Goal: Find specific page/section: Find specific page/section

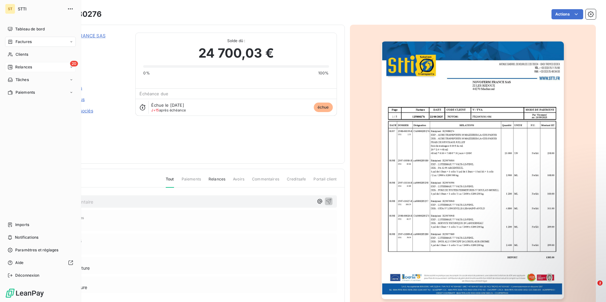
click at [27, 65] on span "Relances" at bounding box center [23, 67] width 17 height 6
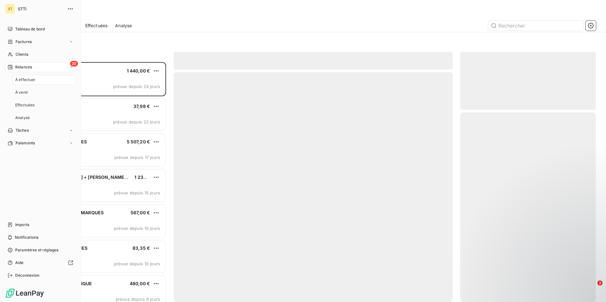
scroll to position [235, 131]
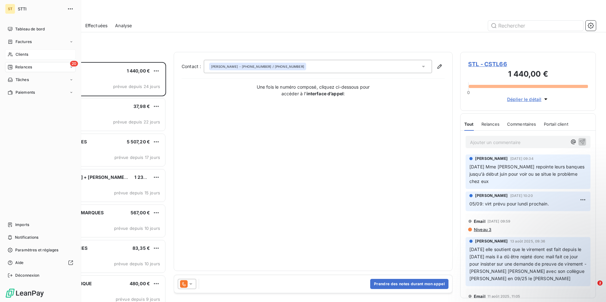
click at [26, 53] on span "Clients" at bounding box center [22, 55] width 13 height 6
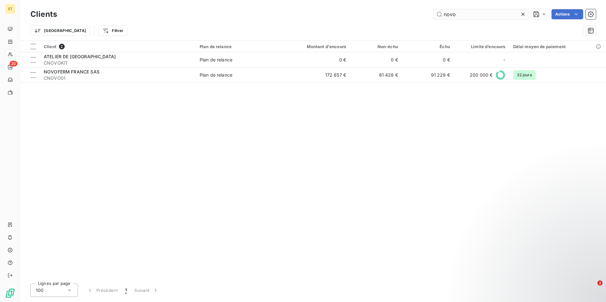
click at [479, 14] on input "novo" at bounding box center [481, 14] width 95 height 10
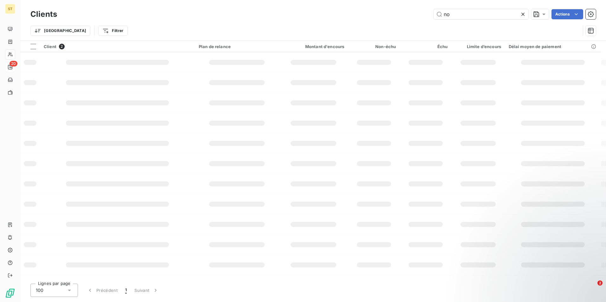
type input "n"
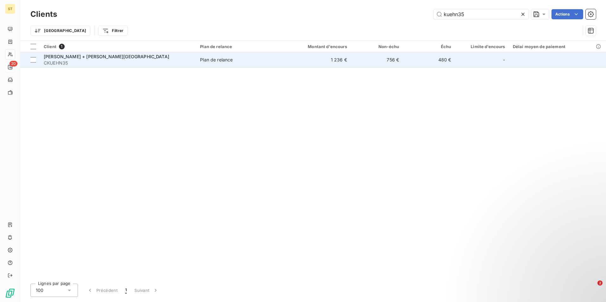
type input "kuehn35"
click at [68, 55] on span "[PERSON_NAME] + [PERSON_NAME][GEOGRAPHIC_DATA]" at bounding box center [107, 56] width 126 height 5
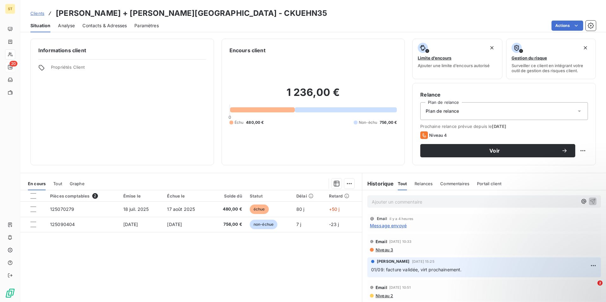
click at [401, 198] on p "Ajouter un commentaire ﻿" at bounding box center [475, 202] width 206 height 8
click at [590, 203] on icon "button" at bounding box center [593, 201] width 6 height 6
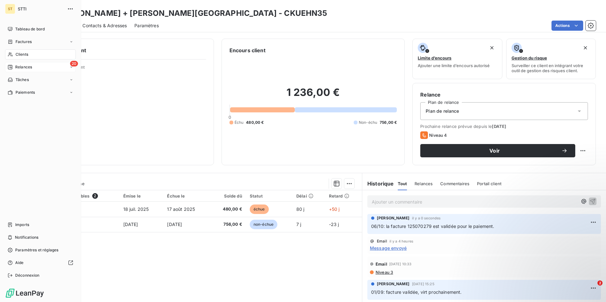
drag, startPoint x: 19, startPoint y: 53, endPoint x: 41, endPoint y: 50, distance: 21.7
click at [19, 53] on span "Clients" at bounding box center [22, 55] width 13 height 6
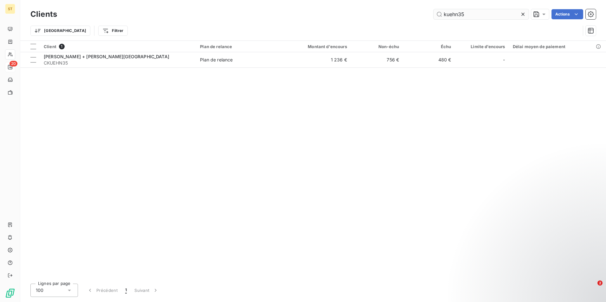
click at [480, 13] on input "kuehn35" at bounding box center [481, 14] width 95 height 10
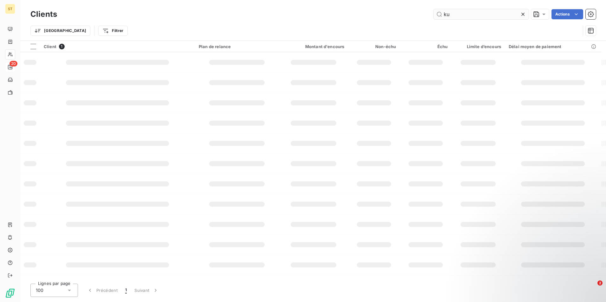
type input "k"
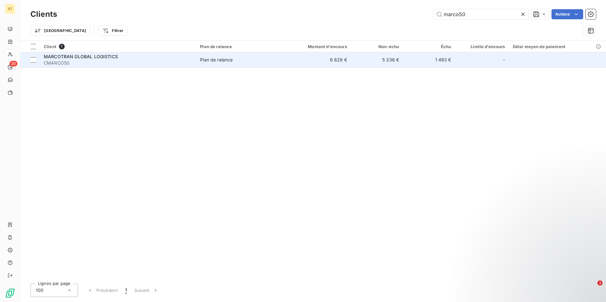
type input "marco50"
click at [69, 60] on span "CMARCO50" at bounding box center [118, 63] width 149 height 6
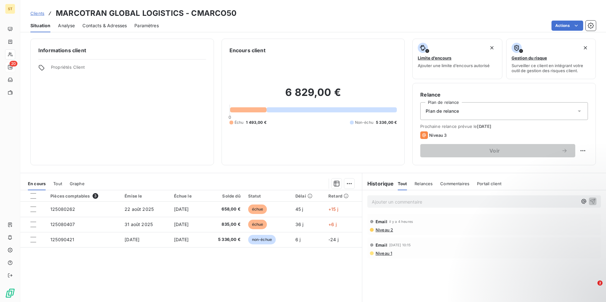
click at [412, 203] on p "Ajouter un commentaire ﻿" at bounding box center [475, 202] width 206 height 8
click at [590, 201] on icon "button" at bounding box center [593, 201] width 6 height 6
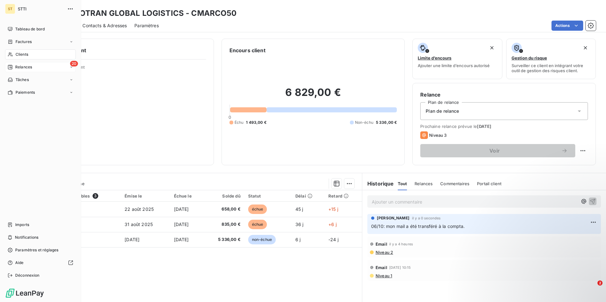
click at [21, 54] on span "Clients" at bounding box center [22, 55] width 13 height 6
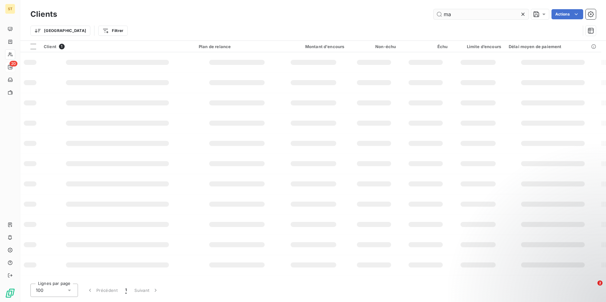
type input "m"
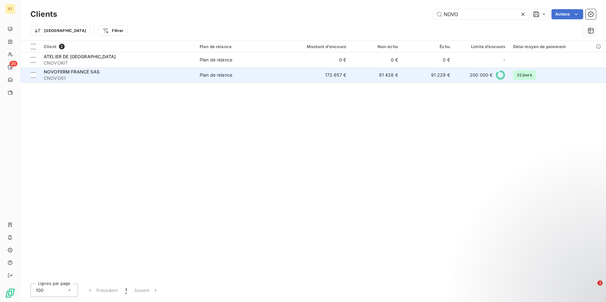
type input "NOVO"
click at [99, 74] on span "NOVOFERM FRANCE SAS" at bounding box center [72, 71] width 56 height 5
